Goal: Information Seeking & Learning: Find contact information

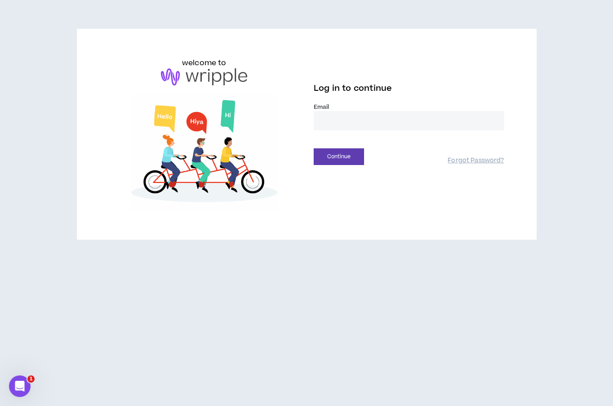
click at [349, 125] on input "email" at bounding box center [409, 120] width 191 height 19
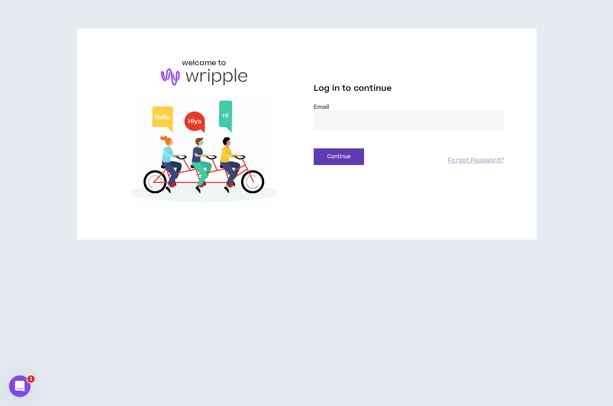
type input "**********"
click at [342, 165] on div "**********" at bounding box center [307, 134] width 410 height 153
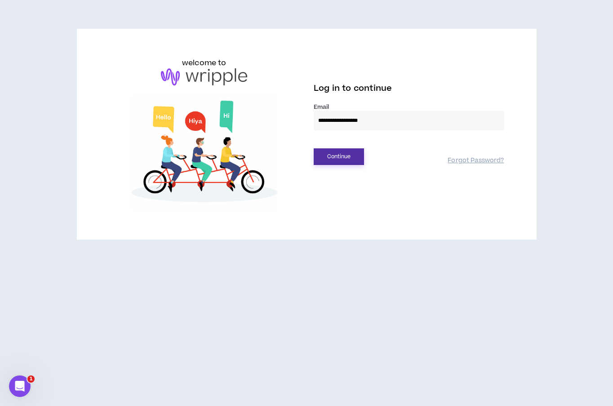
click at [340, 158] on button "Continue" at bounding box center [339, 156] width 50 height 17
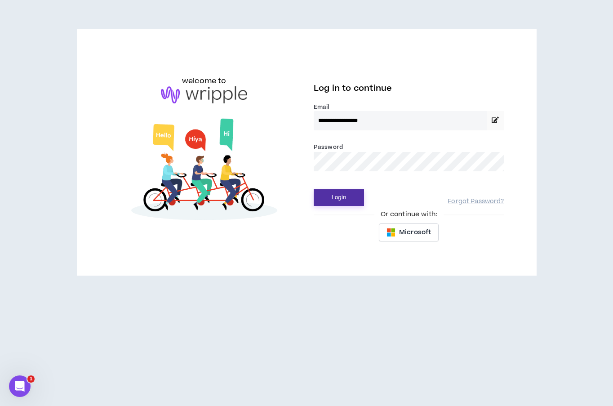
click at [342, 197] on button "Login" at bounding box center [339, 197] width 50 height 17
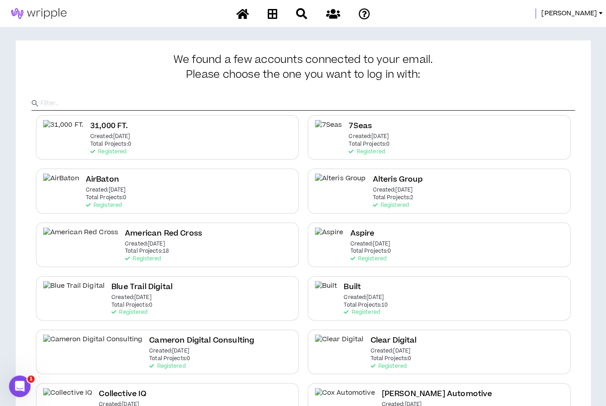
click at [346, 101] on input "text" at bounding box center [307, 103] width 535 height 13
click at [579, 13] on span "[PERSON_NAME]" at bounding box center [570, 14] width 56 height 10
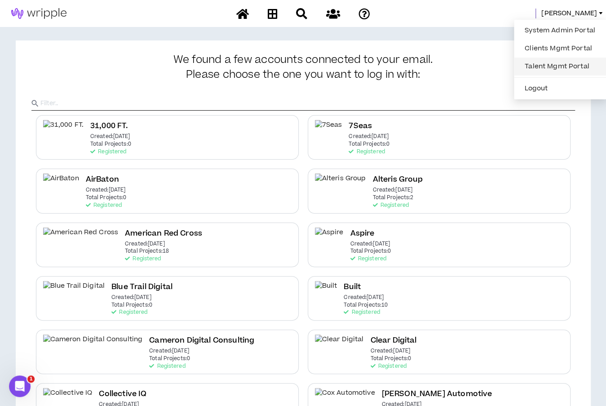
click at [574, 63] on link "Talent Mgmt Portal" at bounding box center [560, 66] width 81 height 13
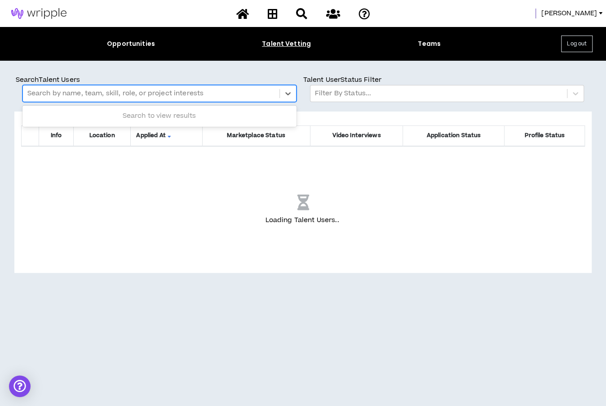
click at [160, 94] on div at bounding box center [151, 94] width 248 height 12
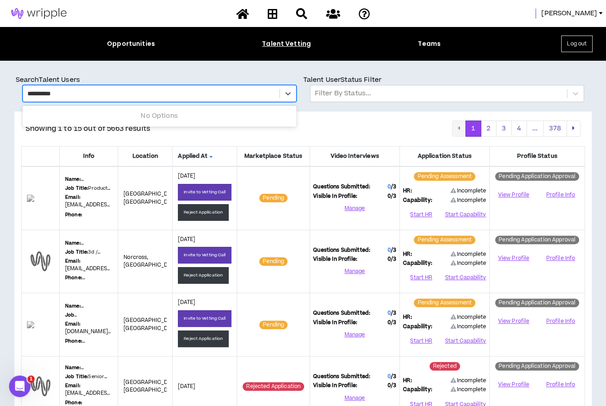
type input "**********"
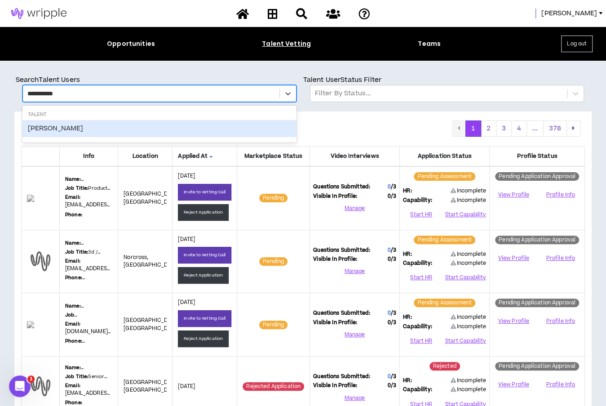
click at [164, 131] on div "[PERSON_NAME]" at bounding box center [159, 128] width 274 height 17
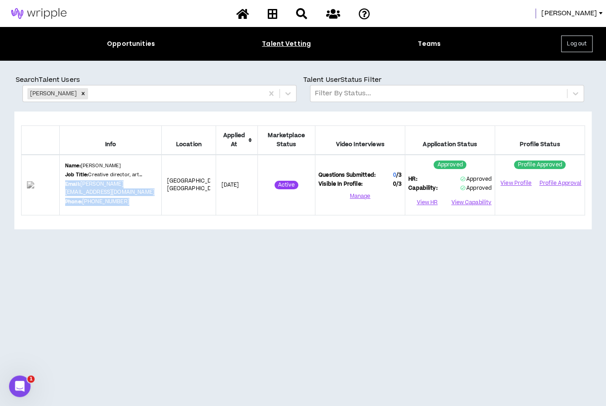
drag, startPoint x: 69, startPoint y: 183, endPoint x: 127, endPoint y: 201, distance: 60.6
click at [127, 201] on div "Name: [PERSON_NAME] Job Title: Creative director, art director Email: [PERSON_N…" at bounding box center [110, 184] width 91 height 45
copy div "Email: [PERSON_NAME][EMAIL_ADDRESS][DOMAIN_NAME] Phone: [PHONE_NUMBER]"
click at [80, 93] on icon "Remove Rick Khanna" at bounding box center [83, 93] width 6 height 6
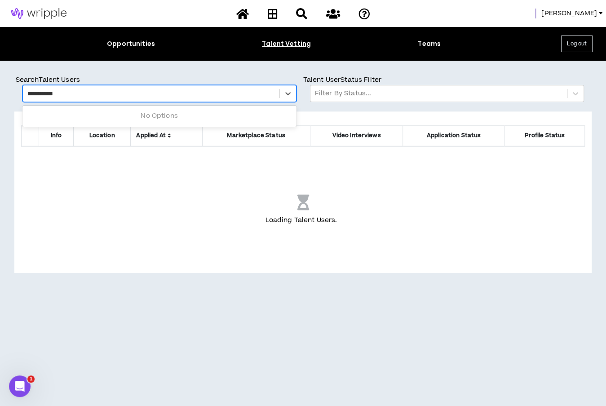
type input "**********"
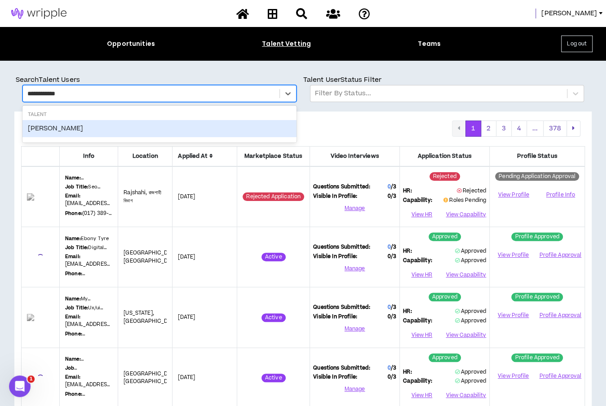
click at [71, 127] on div "[PERSON_NAME]" at bounding box center [159, 128] width 274 height 17
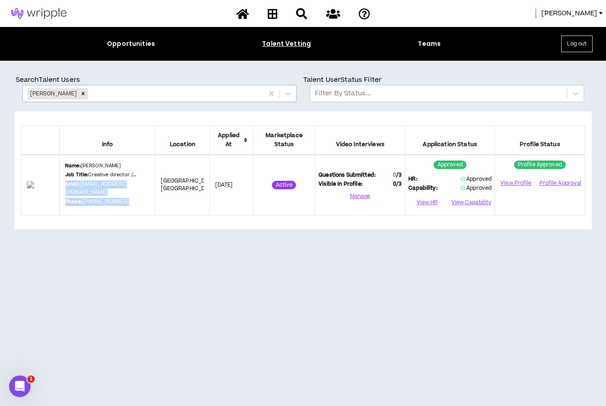
drag, startPoint x: 70, startPoint y: 188, endPoint x: 131, endPoint y: 200, distance: 62.3
click at [131, 200] on div "Name: [PERSON_NAME] Job Title: Creative director / copywriter Email: [EMAIL_ADD…" at bounding box center [107, 184] width 85 height 45
copy div "Email: [EMAIL_ADDRESS][DOMAIN_NAME] Phone: [PHONE_NUMBER]"
click at [80, 95] on icon "Remove Jason Corbin" at bounding box center [83, 93] width 6 height 6
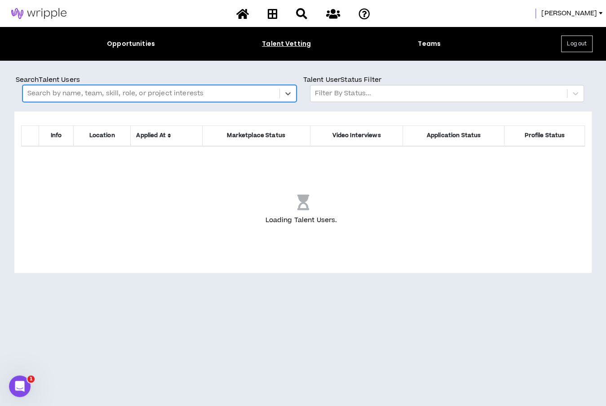
click at [75, 95] on div at bounding box center [151, 94] width 248 height 12
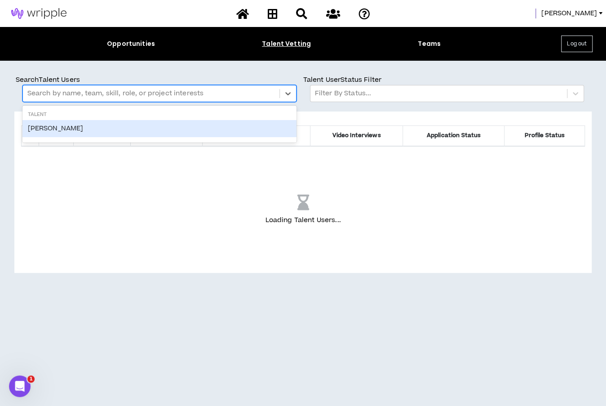
click at [75, 95] on div at bounding box center [151, 94] width 248 height 12
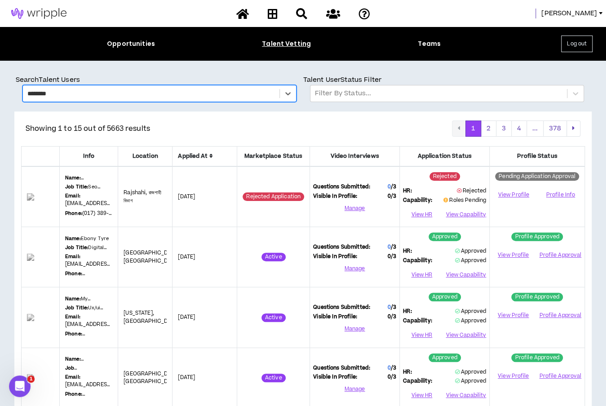
drag, startPoint x: 62, startPoint y: 94, endPoint x: 4, endPoint y: 85, distance: 58.2
type input "********"
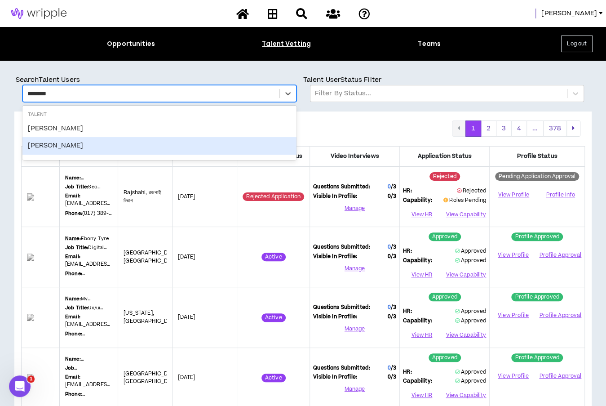
click at [51, 144] on div "[PERSON_NAME]" at bounding box center [159, 145] width 274 height 17
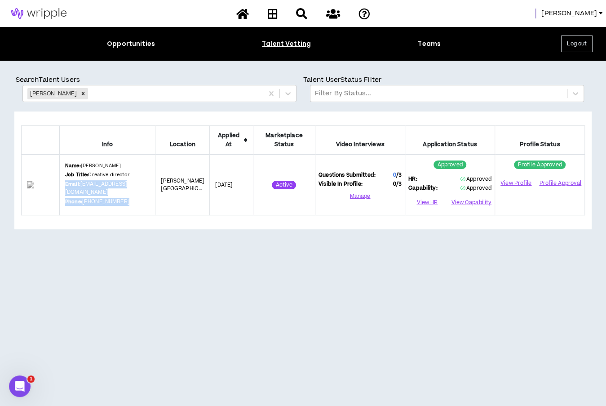
drag, startPoint x: 70, startPoint y: 183, endPoint x: 132, endPoint y: 202, distance: 65.3
click at [132, 202] on div "Name: [PERSON_NAME] Job Title: Creative director Email: [EMAIL_ADDRESS][DOMAIN_…" at bounding box center [107, 184] width 85 height 45
copy div "Email: [EMAIL_ADDRESS][DOMAIN_NAME] Phone: [PHONE_NUMBER]"
